Goal: Consume media (video, audio)

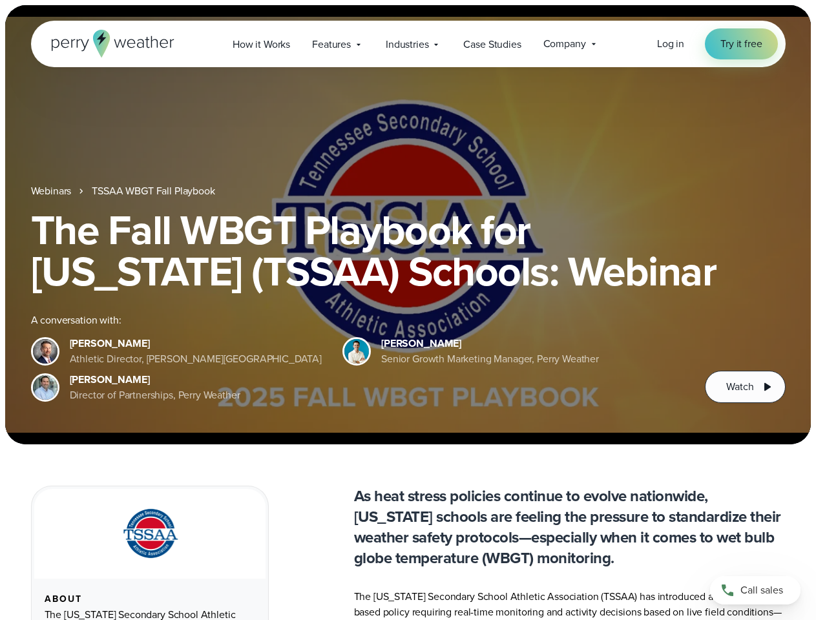
click at [408, 310] on div "The Fall WBGT Playbook for [US_STATE] (TSSAA) Schools: Webinar A conversation w…" at bounding box center [408, 306] width 754 height 194
click at [408, 44] on span "Industries" at bounding box center [407, 44] width 43 height 15
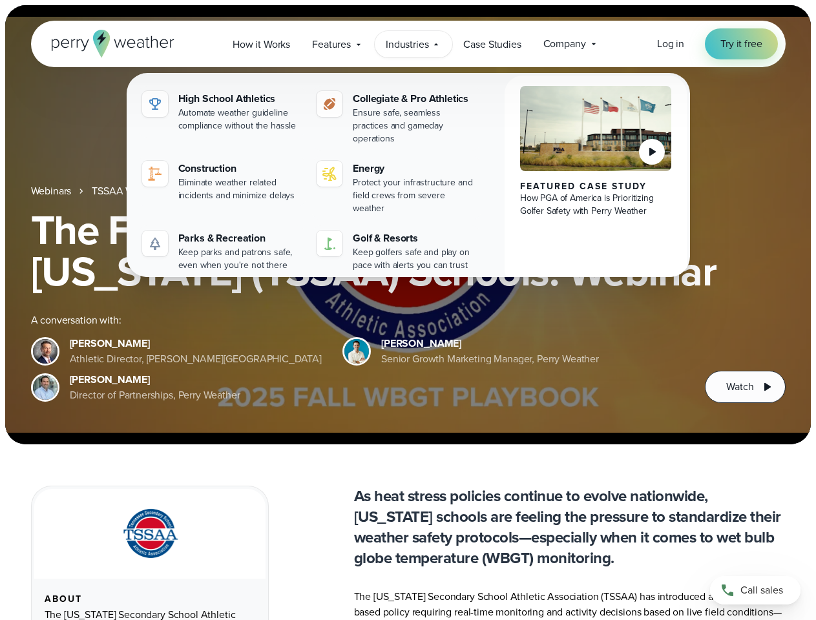
click at [408, 225] on h1 "The Fall WBGT Playbook for [US_STATE] (TSSAA) Schools: Webinar" at bounding box center [408, 250] width 754 height 83
click at [154, 191] on link "TSSAA WBGT Fall Playbook" at bounding box center [153, 190] width 123 height 15
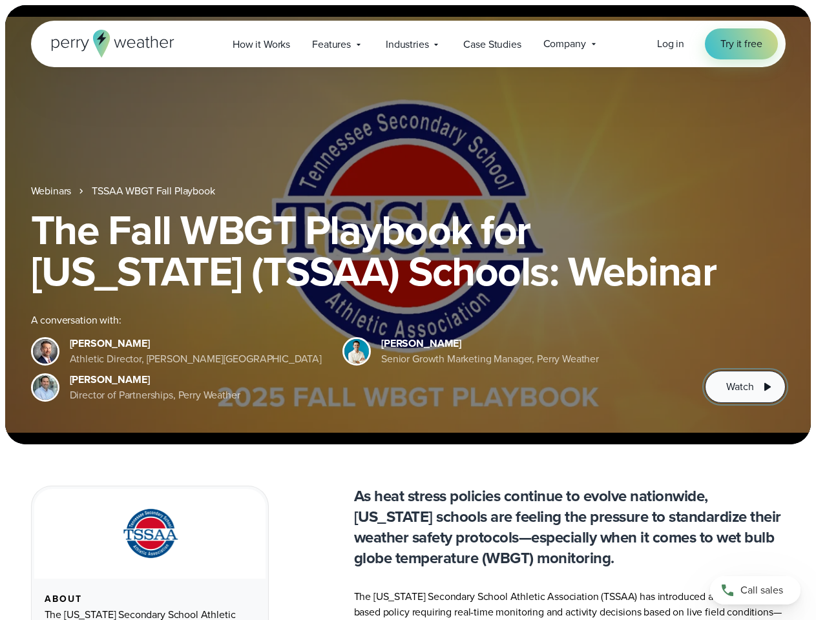
click at [745, 387] on span "Watch" at bounding box center [739, 386] width 27 height 15
